Goal: Check status: Check status

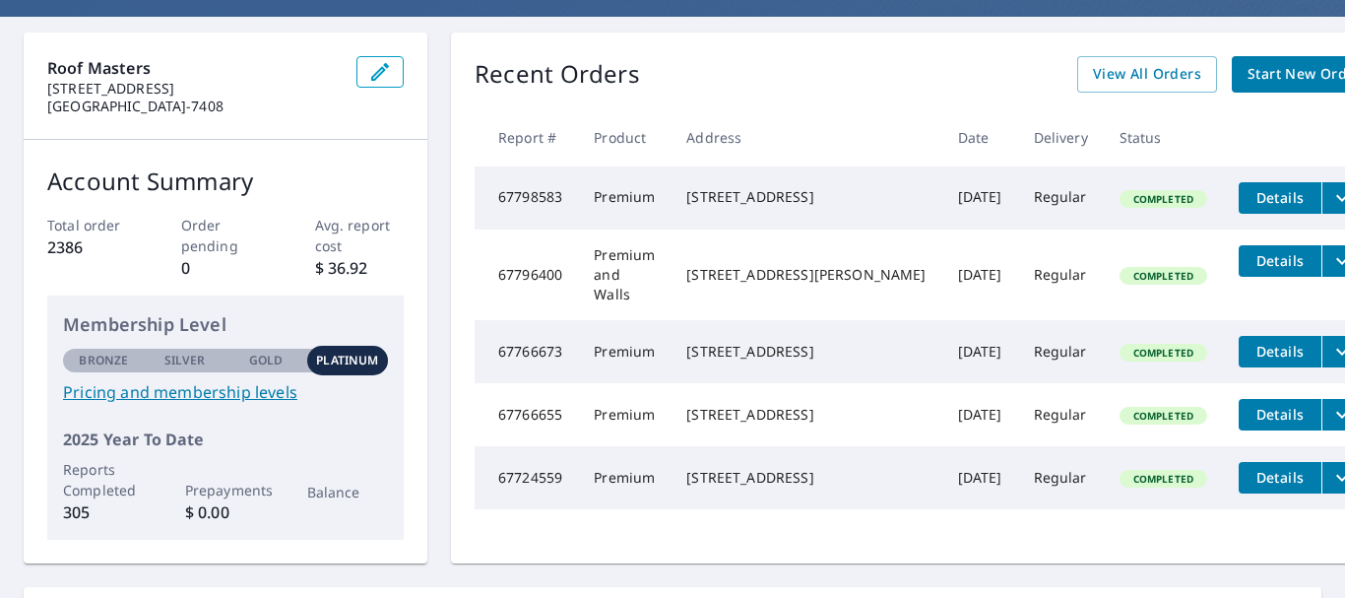
scroll to position [155, 0]
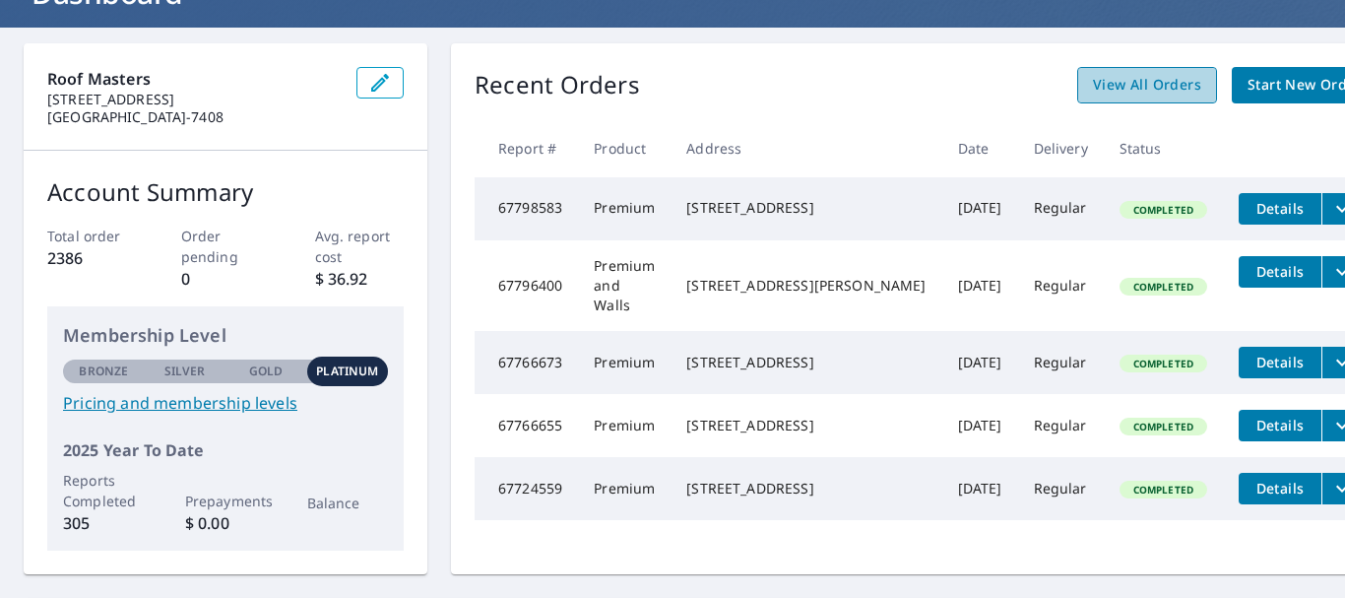
click at [1093, 87] on span "View All Orders" at bounding box center [1147, 85] width 108 height 25
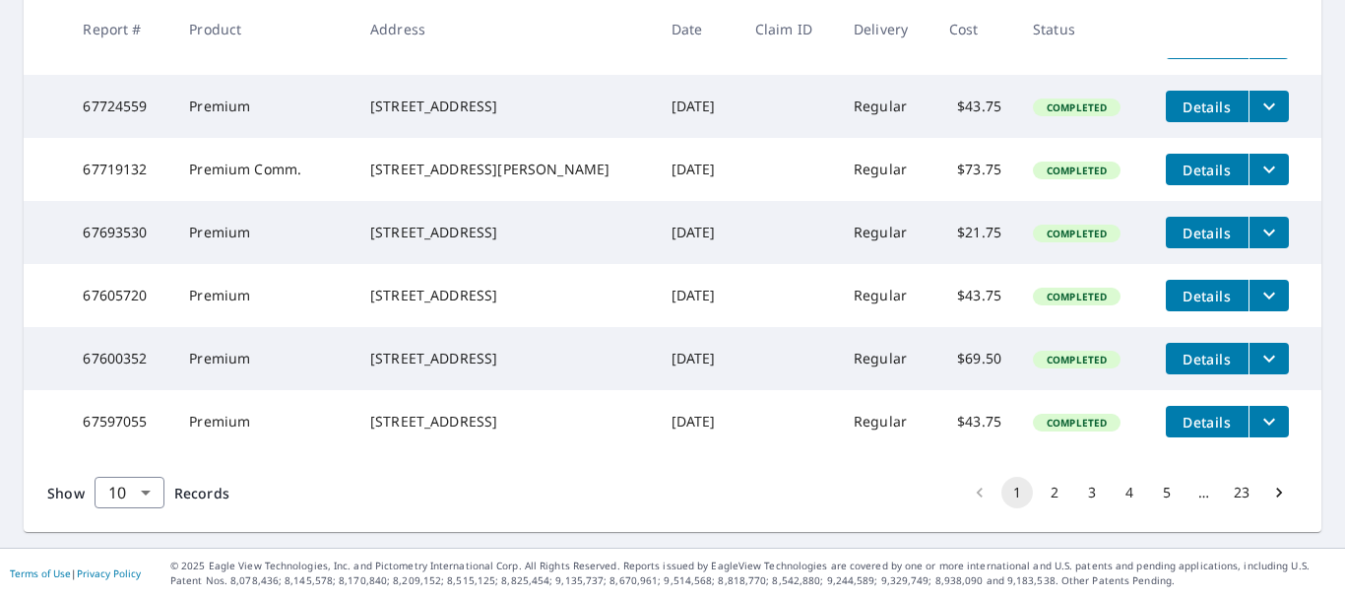
scroll to position [692, 0]
click at [1001, 495] on button "1" at bounding box center [1017, 492] width 32 height 32
click at [1039, 486] on button "2" at bounding box center [1055, 492] width 32 height 32
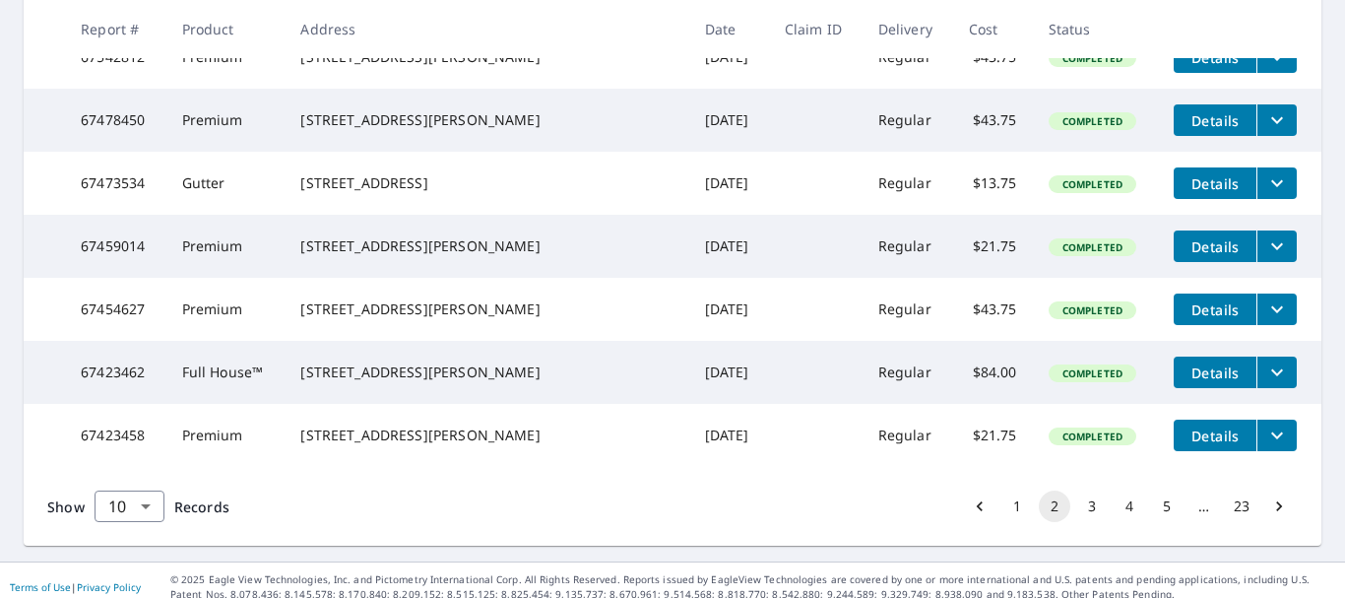
scroll to position [692, 0]
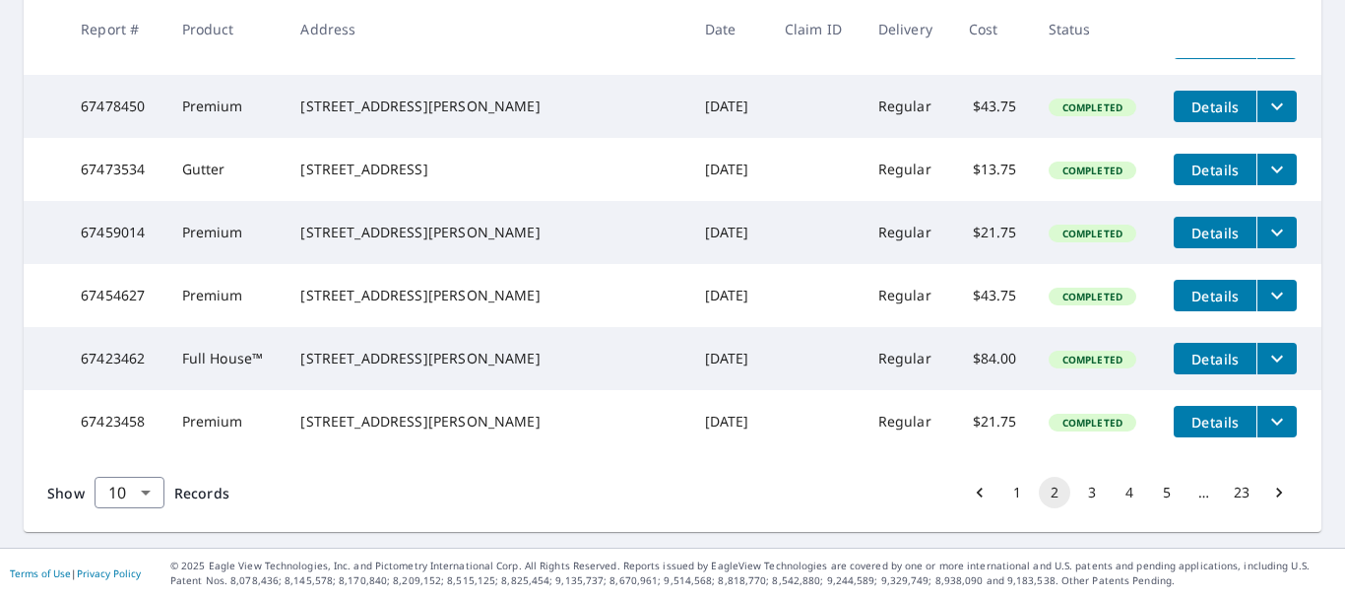
click at [1076, 491] on button "3" at bounding box center [1092, 492] width 32 height 32
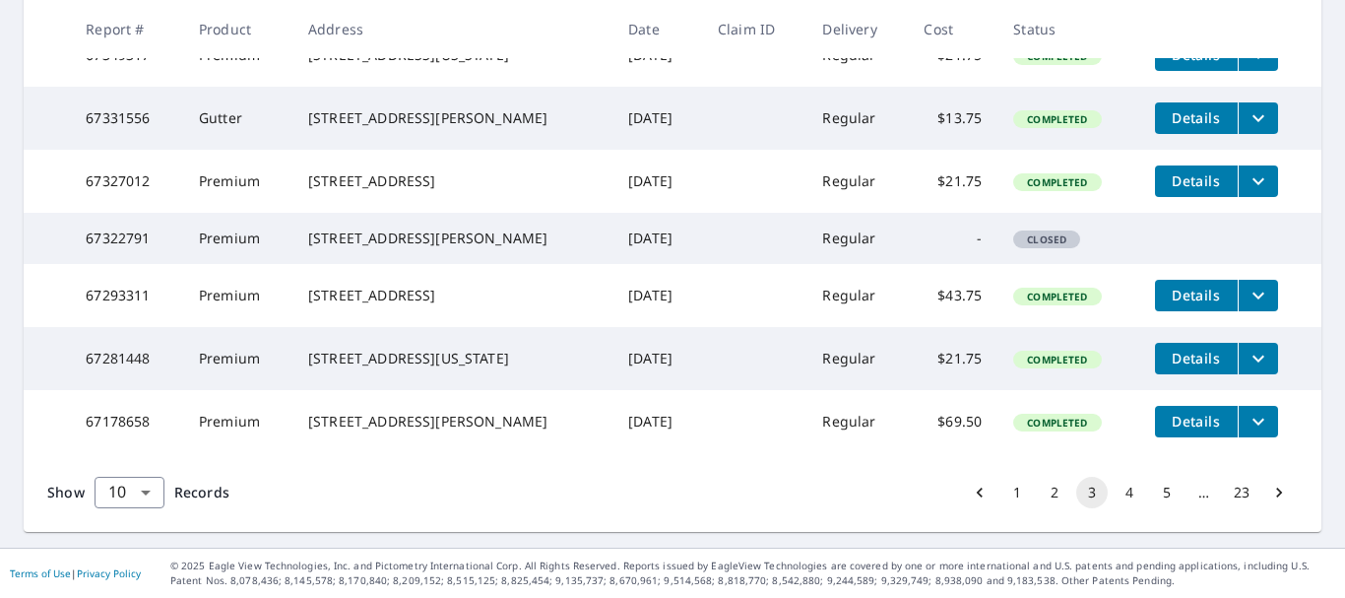
scroll to position [725, 0]
click at [1113, 502] on button "4" at bounding box center [1129, 492] width 32 height 32
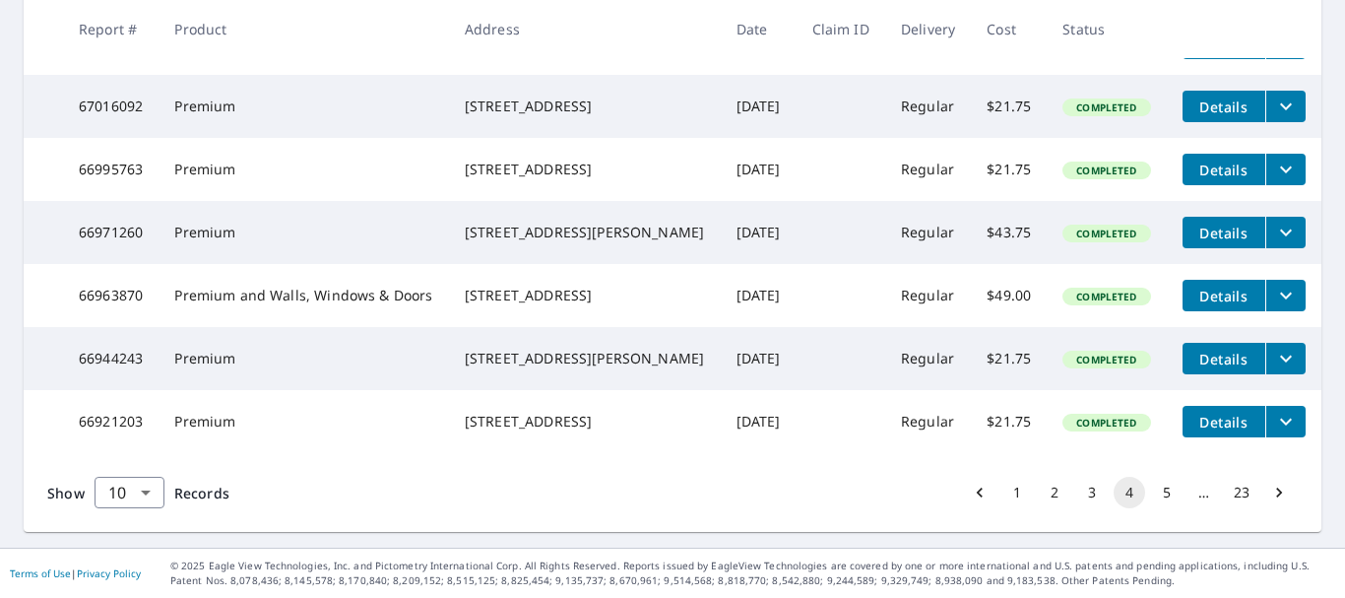
scroll to position [705, 0]
click at [1276, 497] on icon "Go to next page" at bounding box center [1279, 492] width 6 height 10
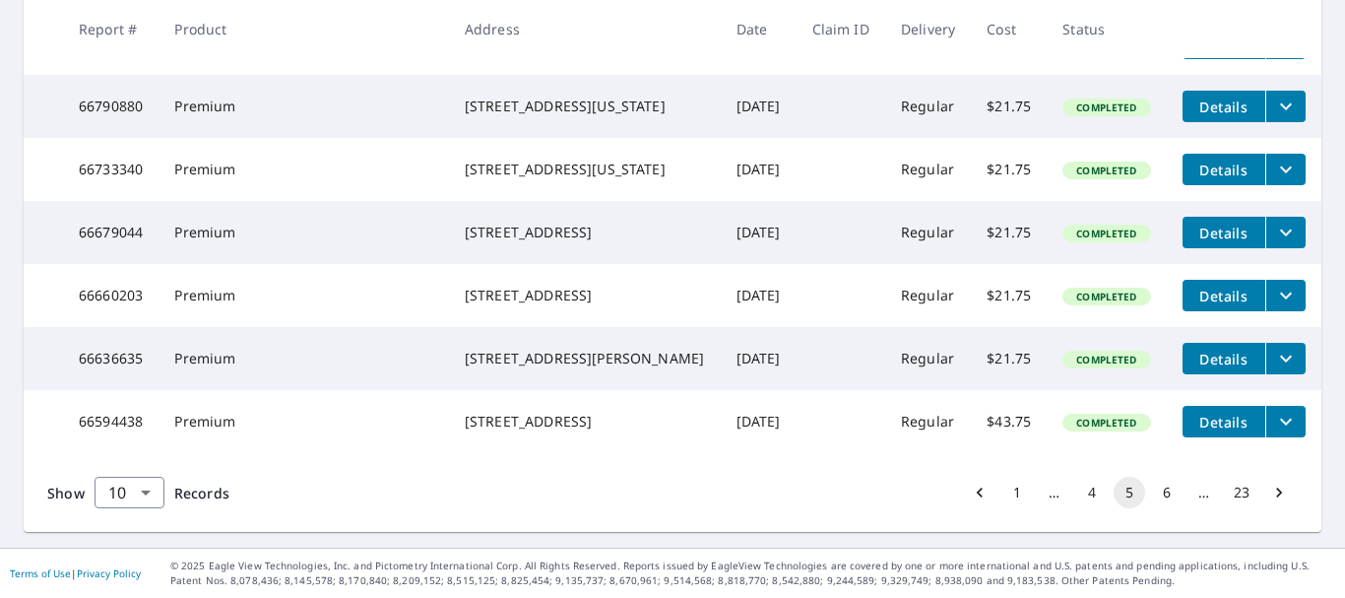
scroll to position [692, 0]
click at [1269, 490] on icon "Go to next page" at bounding box center [1279, 492] width 20 height 20
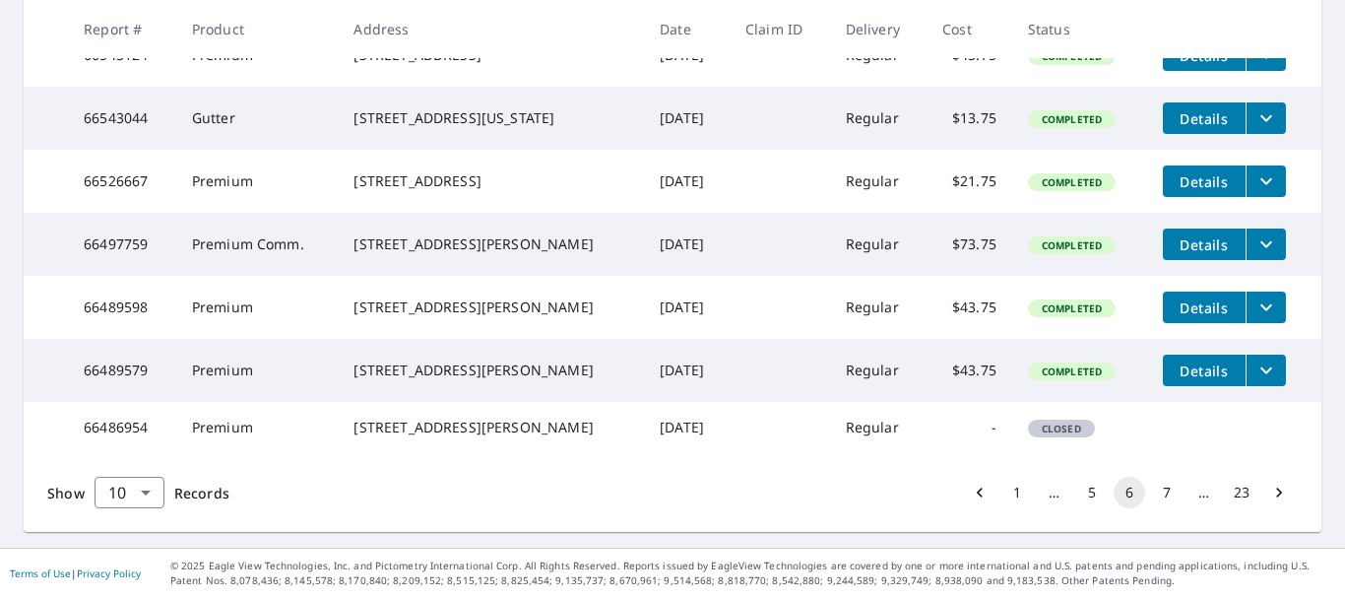
scroll to position [692, 0]
click at [1269, 488] on icon "Go to next page" at bounding box center [1279, 492] width 20 height 20
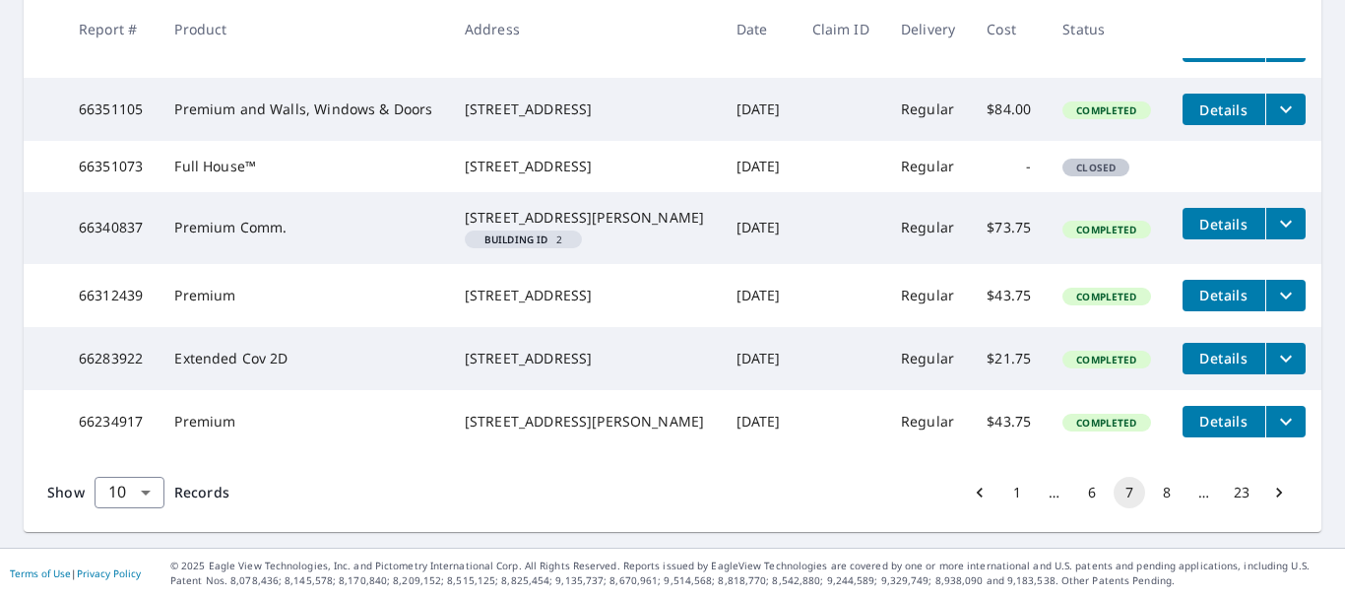
scroll to position [713, 0]
click at [1269, 490] on icon "Go to next page" at bounding box center [1279, 492] width 20 height 20
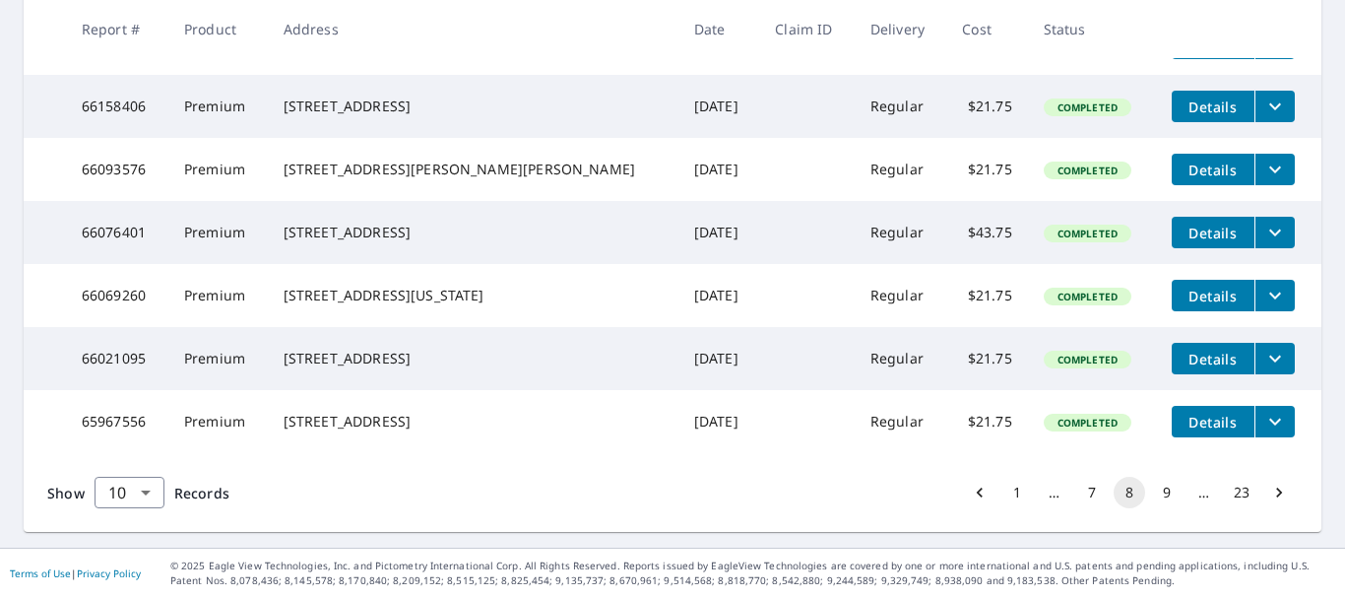
scroll to position [692, 0]
click at [1002, 493] on button "1" at bounding box center [1017, 492] width 32 height 32
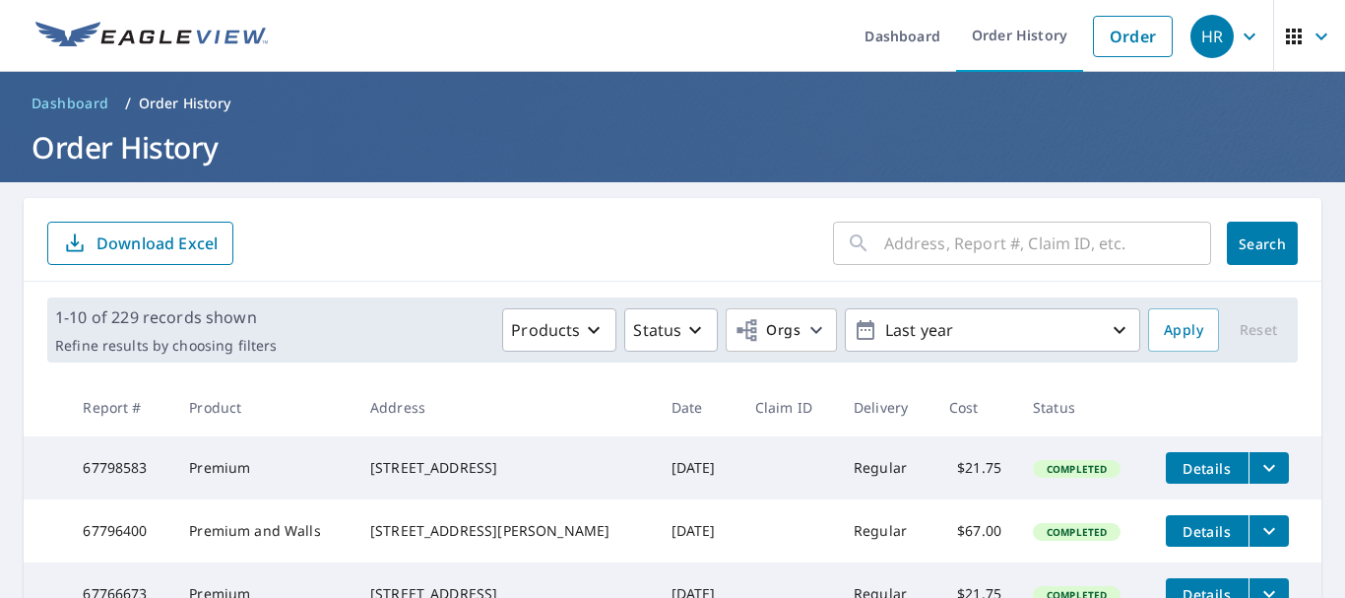
click at [1209, 539] on span "Details" at bounding box center [1206, 531] width 59 height 19
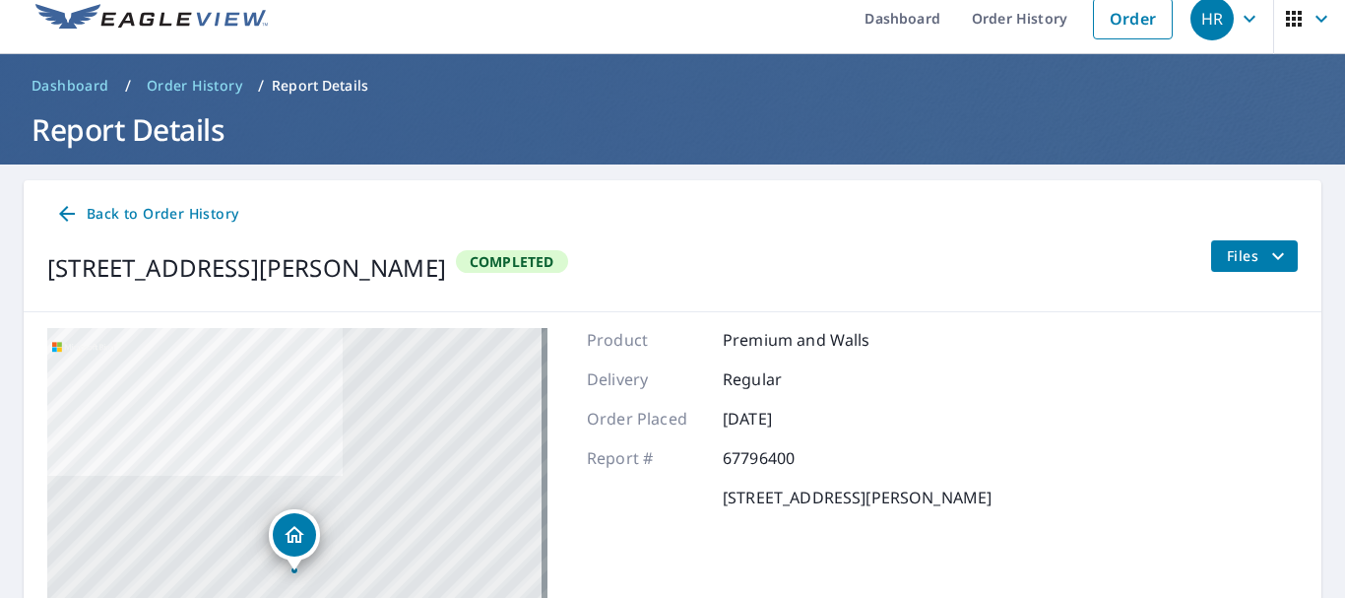
scroll to position [15, 0]
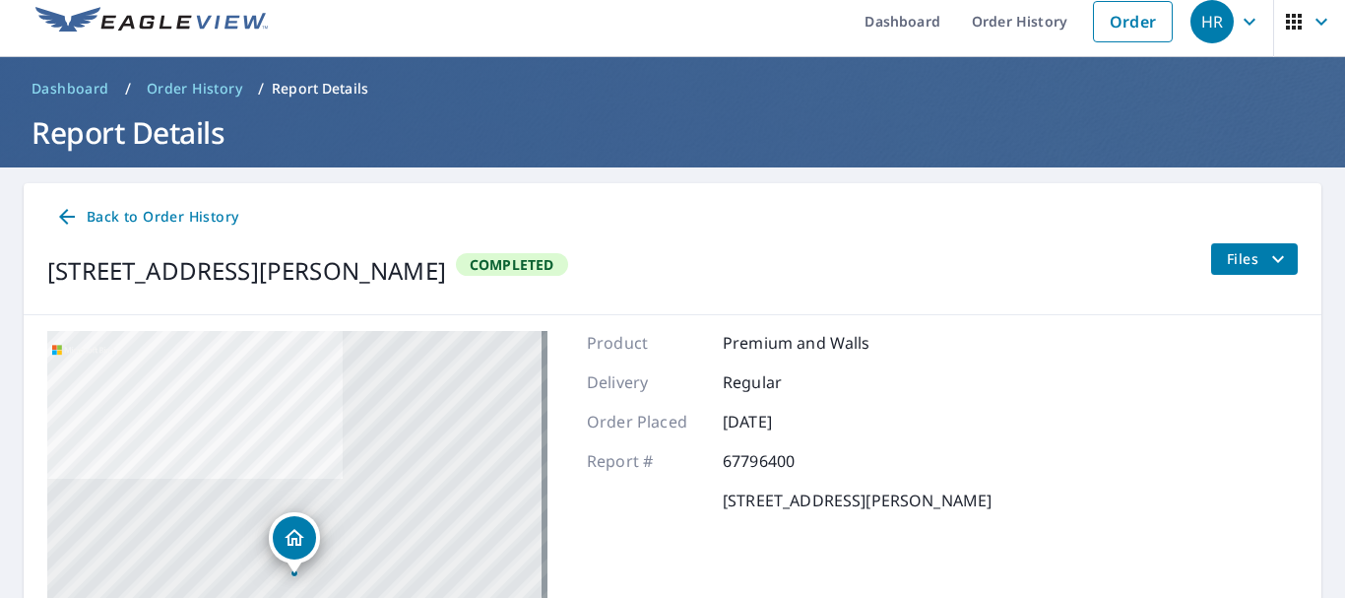
click at [75, 219] on icon at bounding box center [67, 217] width 24 height 24
